Goal: Task Accomplishment & Management: Manage account settings

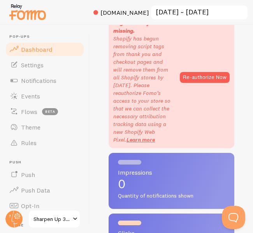
scroll to position [43, 0]
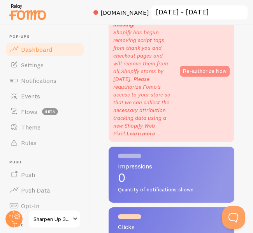
click at [201, 77] on button "Re-authorize Now" at bounding box center [205, 71] width 50 height 11
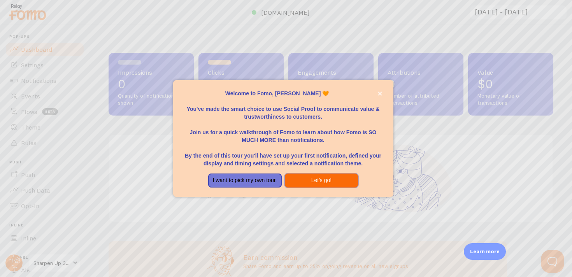
click at [325, 180] on button "Let's go!" at bounding box center [322, 181] width 74 height 14
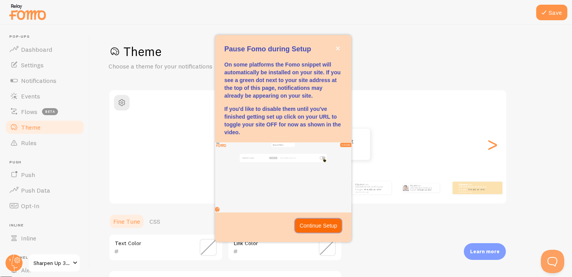
click at [315, 227] on p "Continue Setup" at bounding box center [319, 226] width 38 height 8
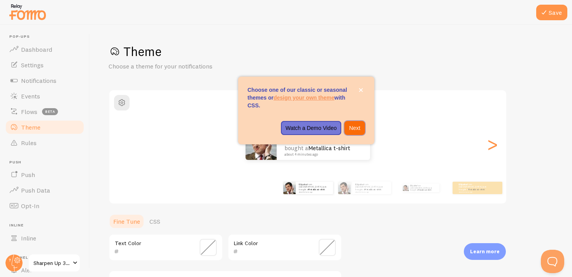
click at [355, 125] on p "Next" at bounding box center [354, 128] width 11 height 8
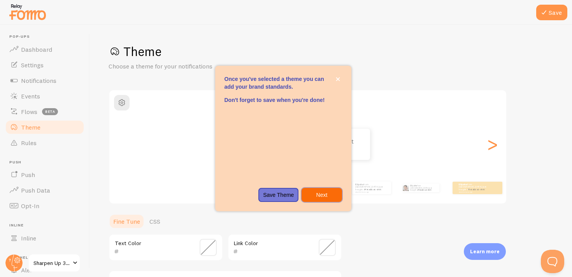
click at [324, 194] on p "Next" at bounding box center [321, 195] width 31 height 8
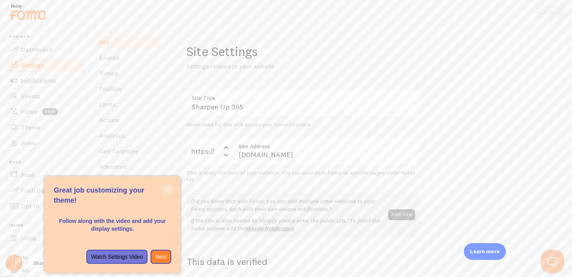
click at [168, 188] on icon "close," at bounding box center [168, 190] width 4 height 4
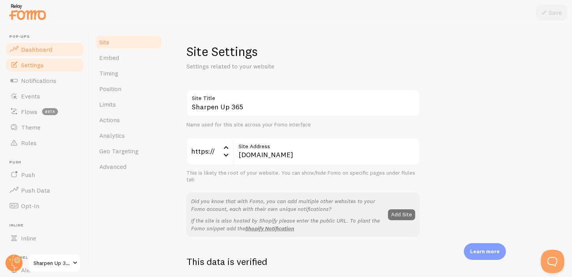
click at [41, 50] on span "Dashboard" at bounding box center [36, 50] width 31 height 8
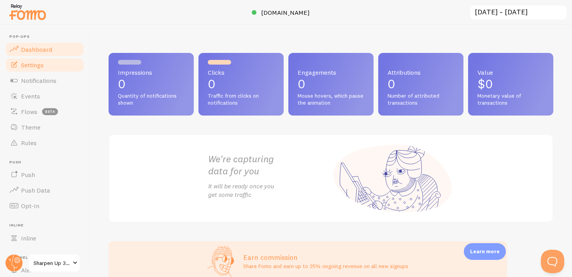
click at [41, 62] on span "Settings" at bounding box center [32, 65] width 23 height 8
